Goal: Find specific page/section: Find specific page/section

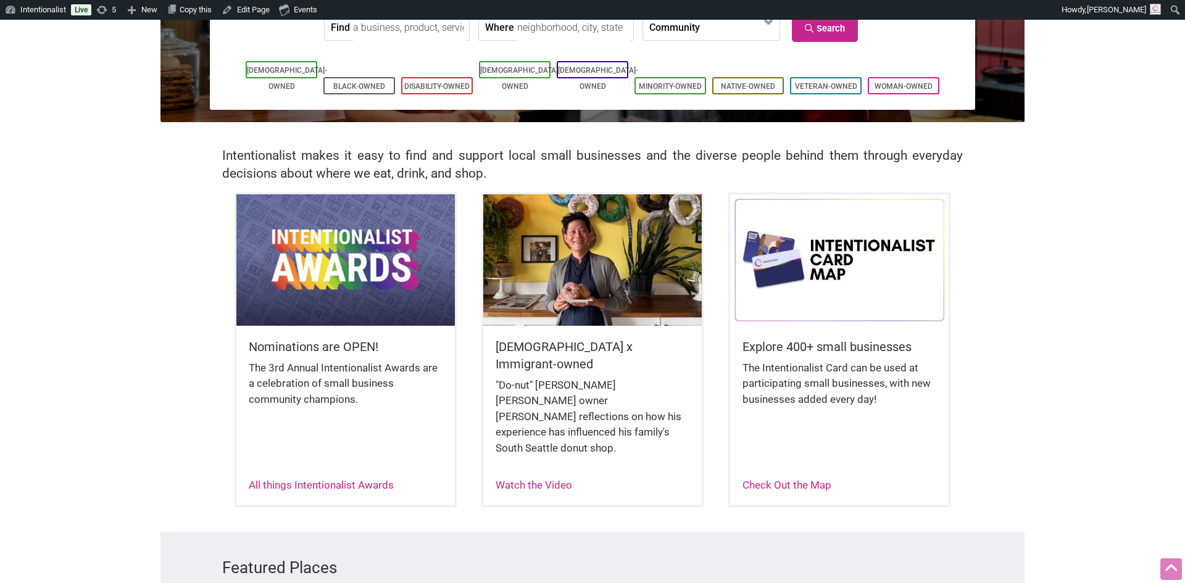
scroll to position [188, 0]
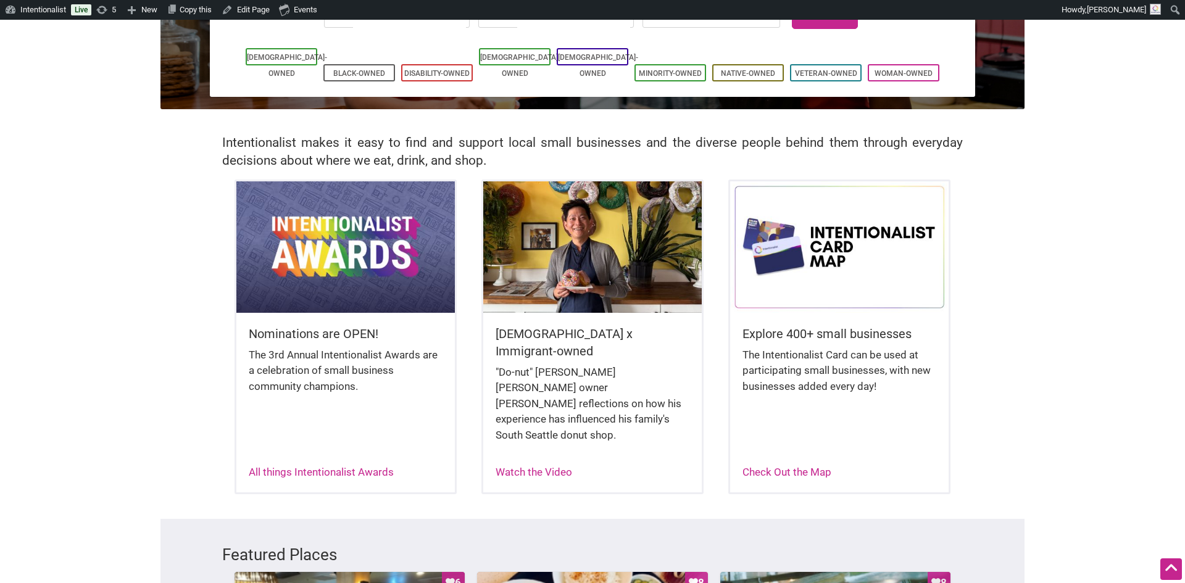
click at [796, 233] on img at bounding box center [839, 247] width 219 height 131
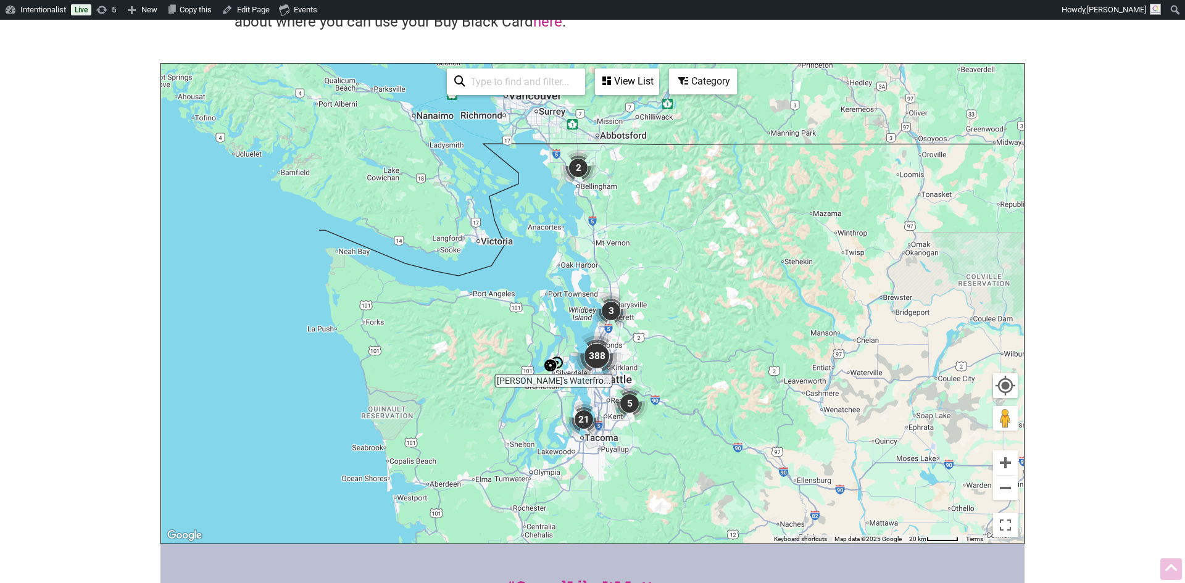
scroll to position [141, 0]
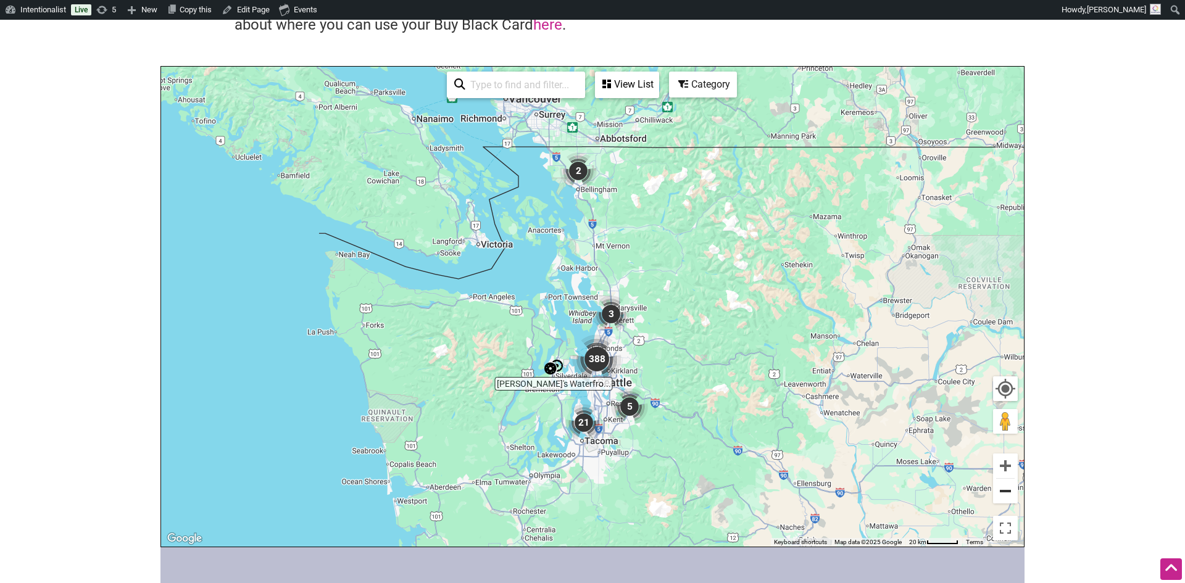
click at [1004, 493] on button "Zoom out" at bounding box center [1005, 491] width 25 height 25
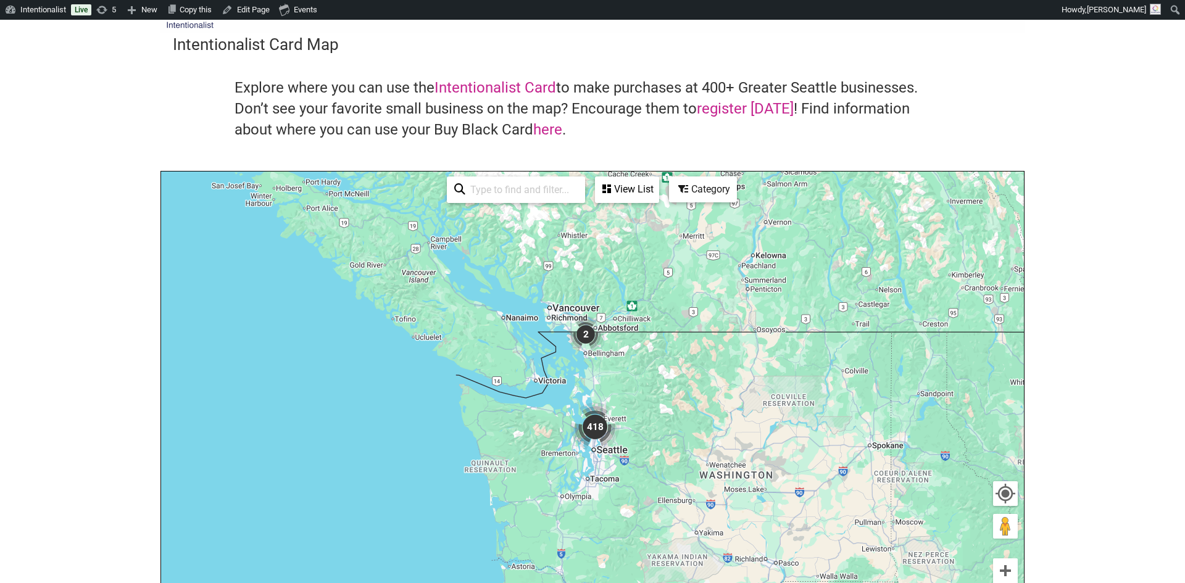
scroll to position [35, 0]
click at [533, 127] on link "here" at bounding box center [547, 130] width 29 height 17
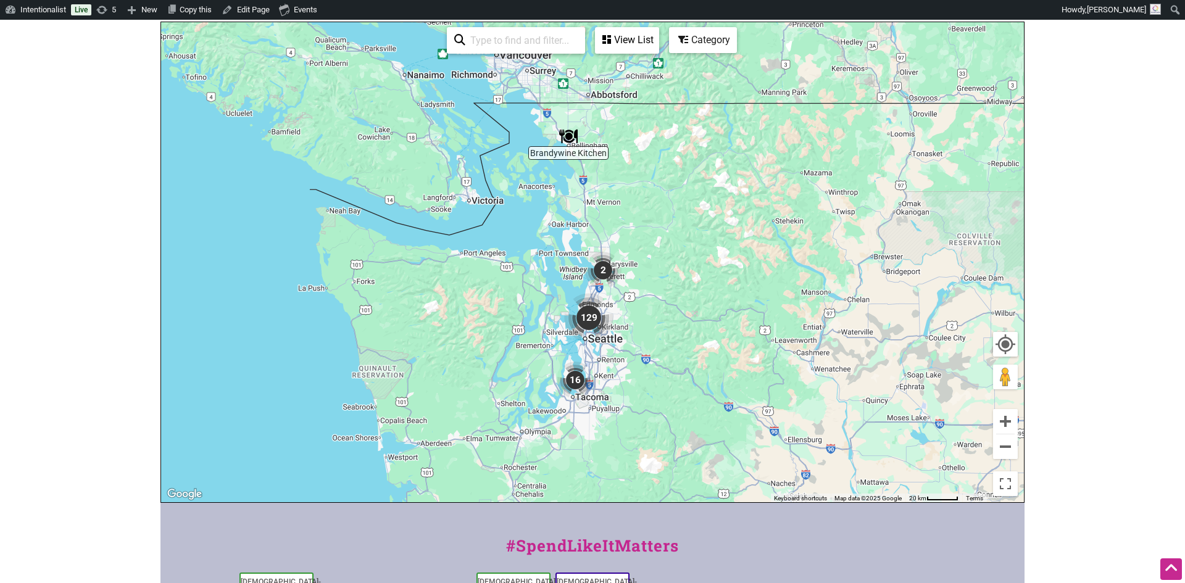
scroll to position [327, 0]
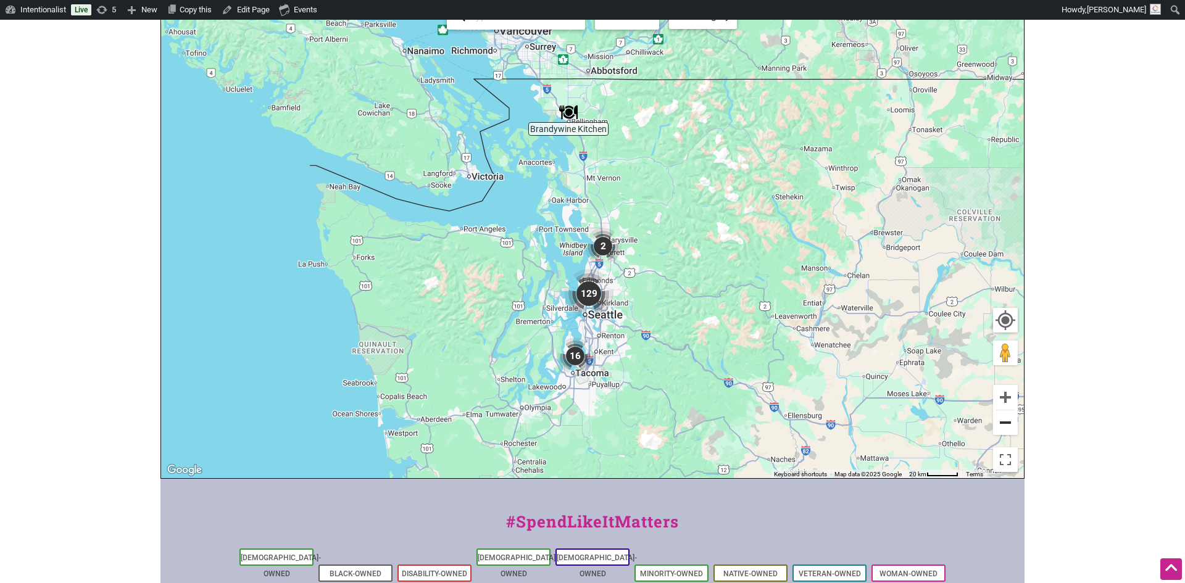
click at [1003, 423] on button "Zoom out" at bounding box center [1005, 423] width 25 height 25
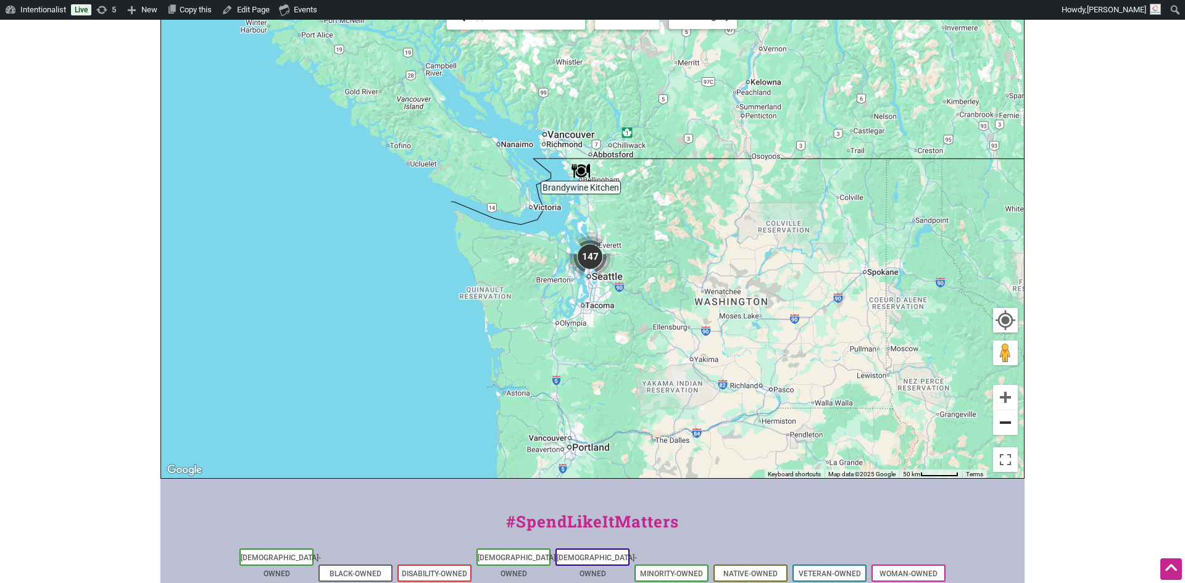
click at [1003, 423] on button "Zoom out" at bounding box center [1005, 423] width 25 height 25
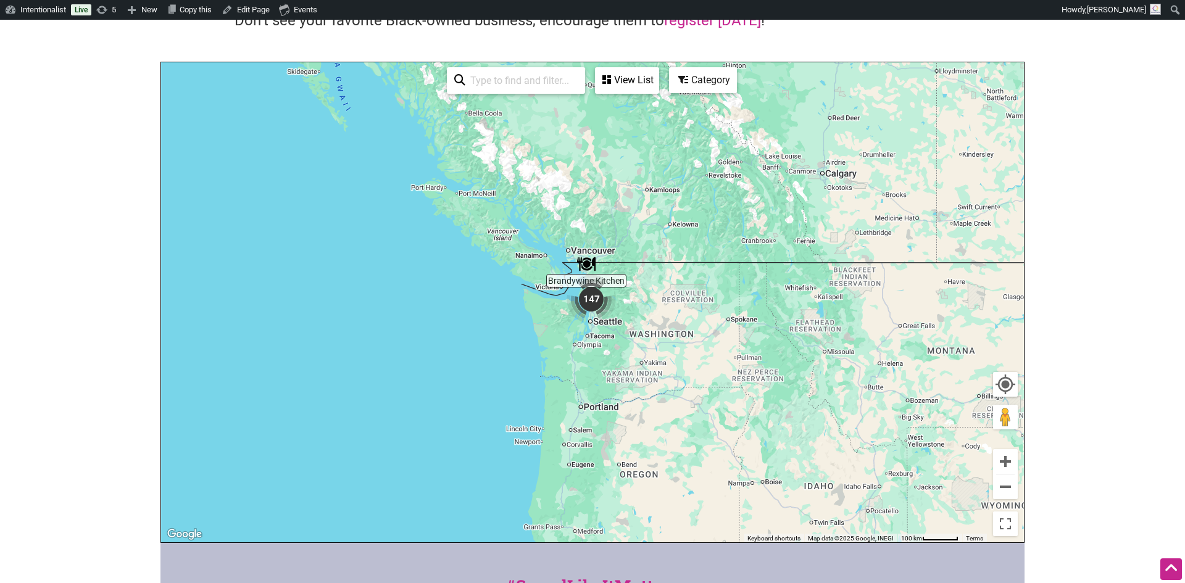
scroll to position [260, 0]
